Goal: Task Accomplishment & Management: Use online tool/utility

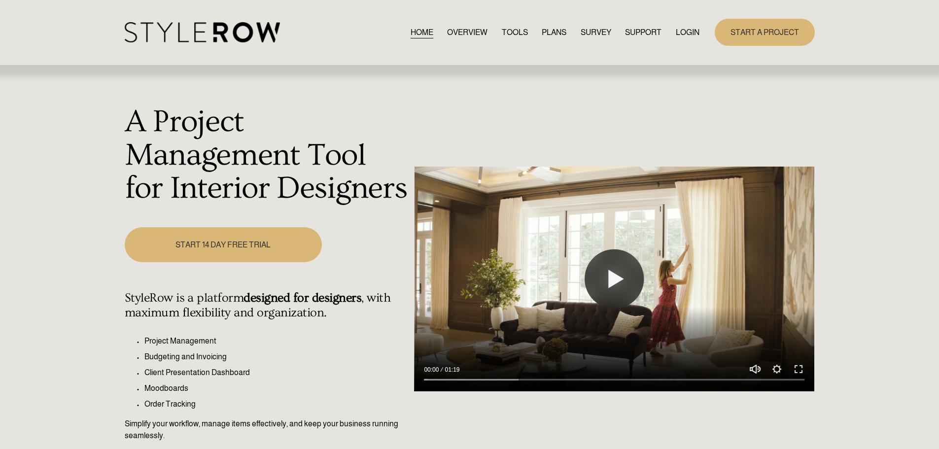
click at [684, 29] on link "LOGIN" at bounding box center [688, 32] width 24 height 13
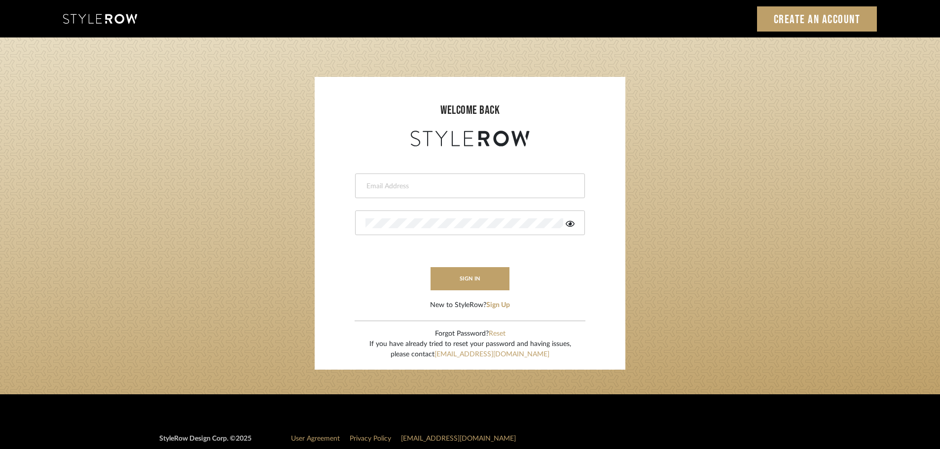
click at [374, 184] on input "email" at bounding box center [468, 186] width 207 height 10
type input "persimmon.design@outlook.com"
click at [464, 285] on button "sign in" at bounding box center [469, 278] width 79 height 23
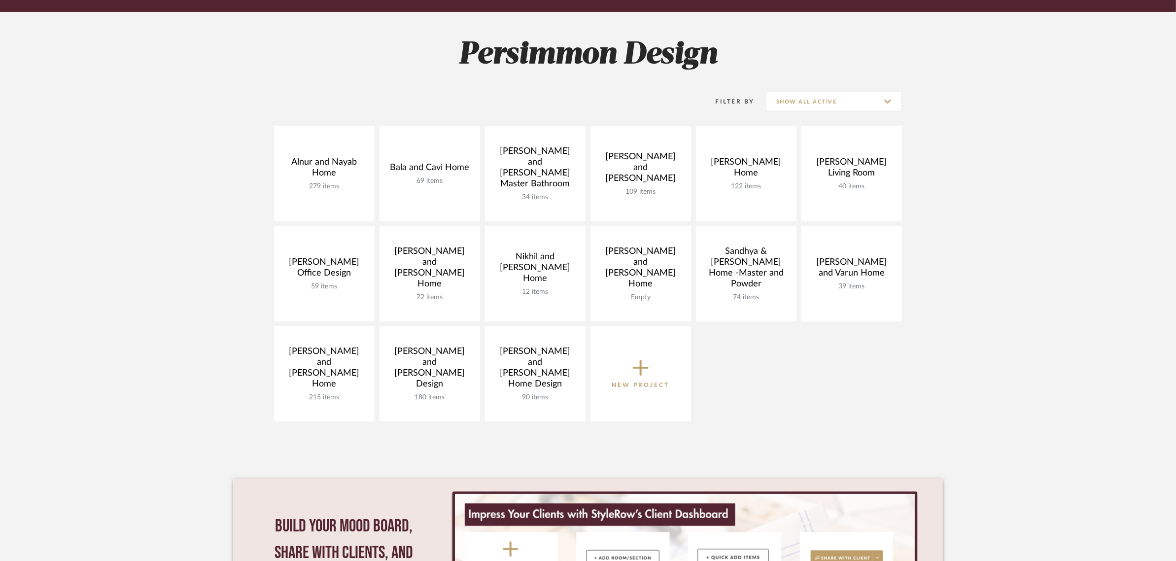
scroll to position [123, 0]
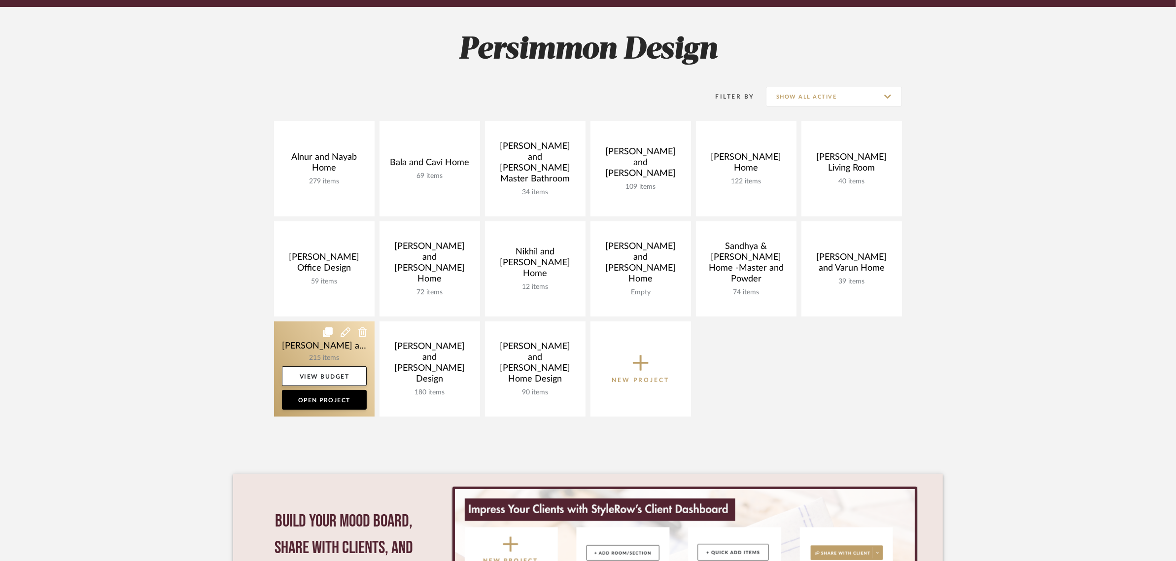
click at [301, 339] on link at bounding box center [324, 368] width 101 height 95
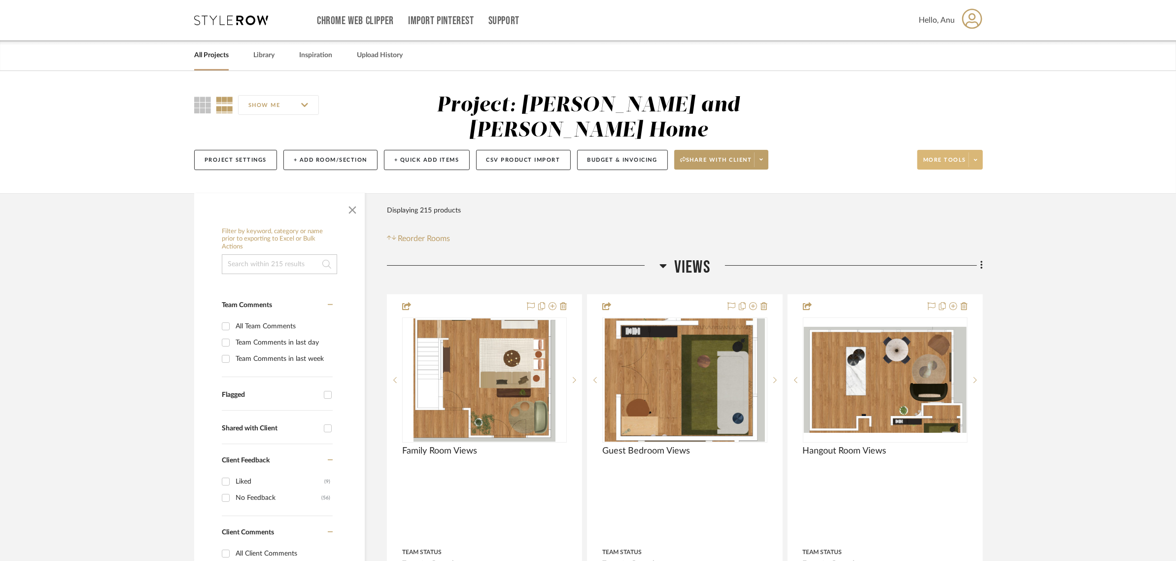
click at [947, 150] on button "More tools" at bounding box center [951, 160] width 66 height 20
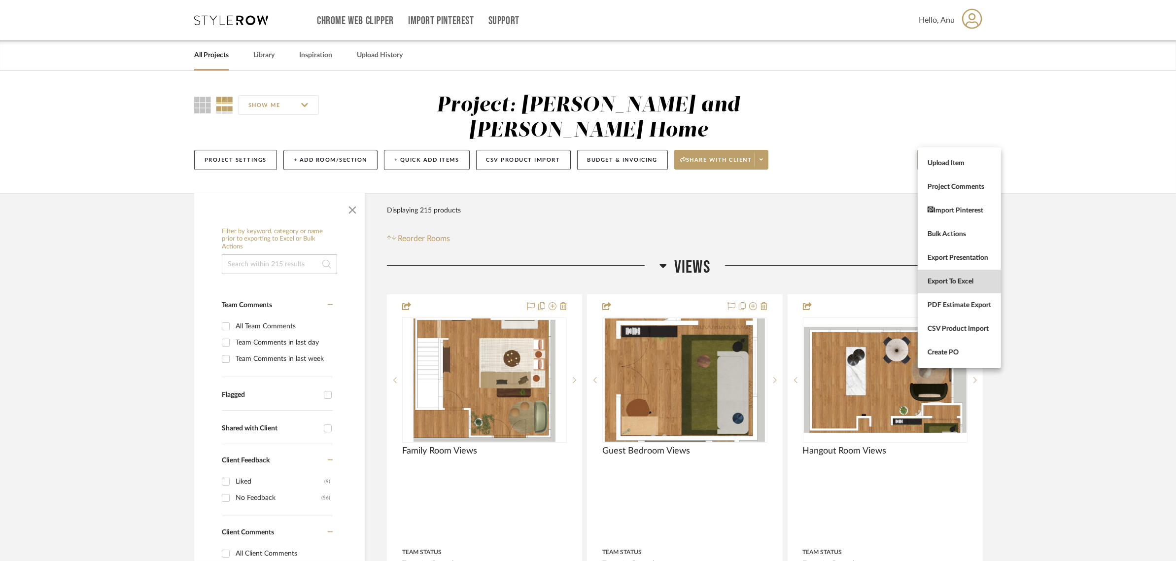
click at [945, 277] on span "Export To Excel" at bounding box center [960, 281] width 64 height 8
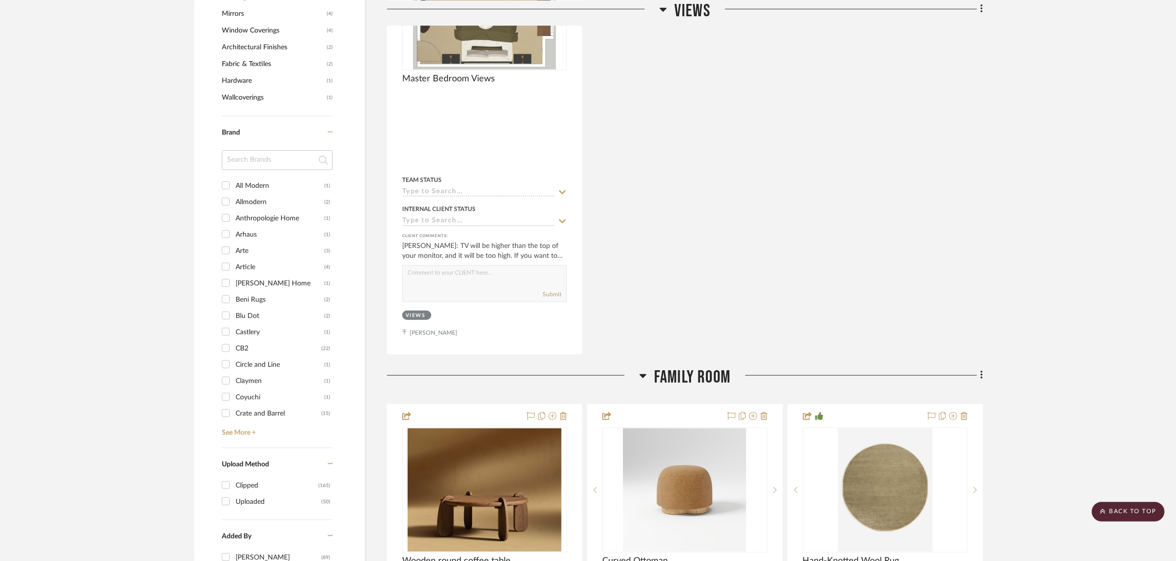
scroll to position [1109, 0]
